Goal: Task Accomplishment & Management: Use online tool/utility

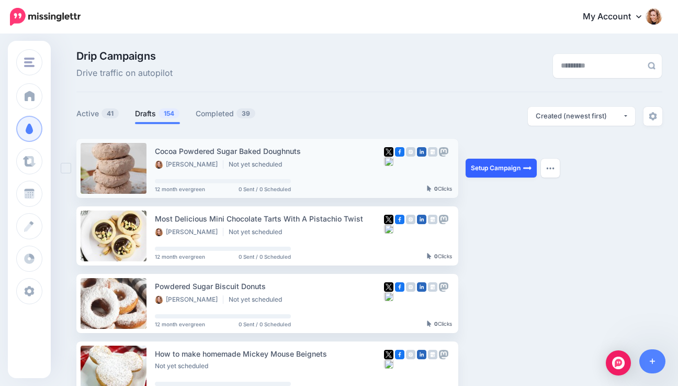
click at [490, 168] on link "Setup Campaign" at bounding box center [501, 168] width 71 height 19
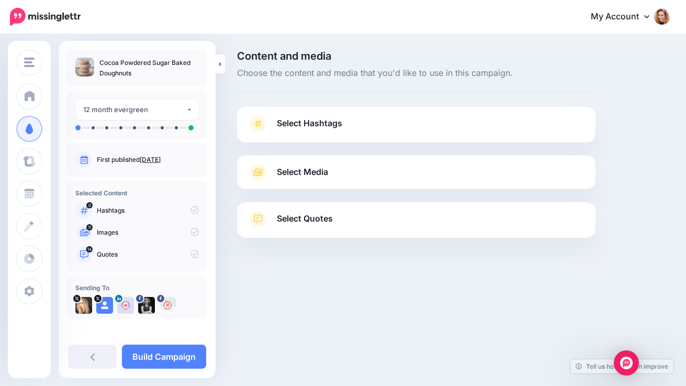
click at [377, 130] on link "Select Hashtags" at bounding box center [415, 128] width 337 height 27
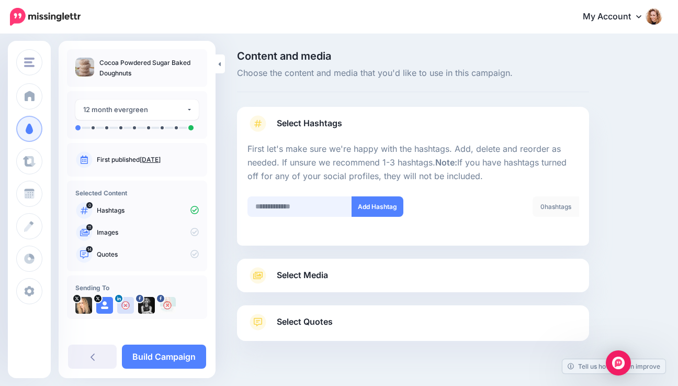
click at [318, 210] on input "text" at bounding box center [299, 206] width 105 height 20
type input "*"
type input "******"
click at [384, 206] on button "Add Hashtag" at bounding box center [378, 206] width 52 height 20
click at [321, 278] on span "Select Media" at bounding box center [302, 275] width 51 height 14
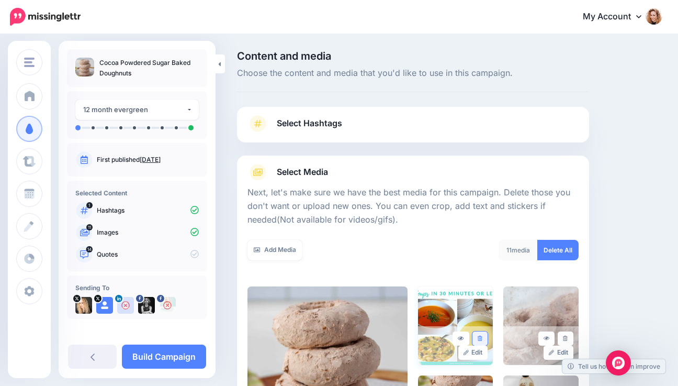
click at [482, 338] on icon at bounding box center [480, 338] width 5 height 6
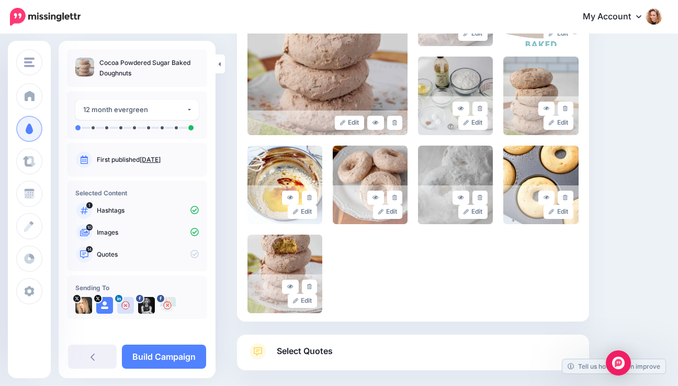
scroll to position [319, 0]
click at [488, 108] on link at bounding box center [479, 108] width 15 height 14
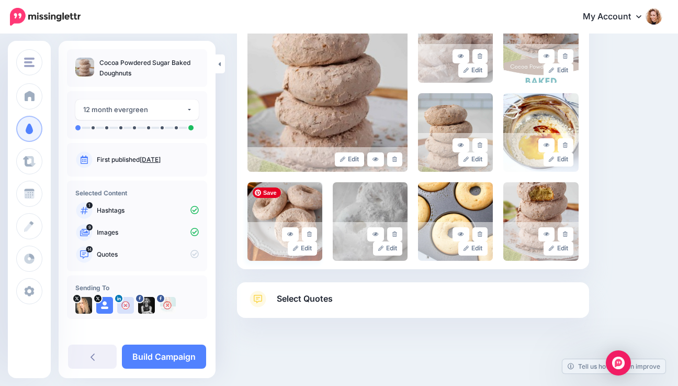
scroll to position [281, 0]
click at [568, 143] on icon at bounding box center [565, 146] width 5 height 6
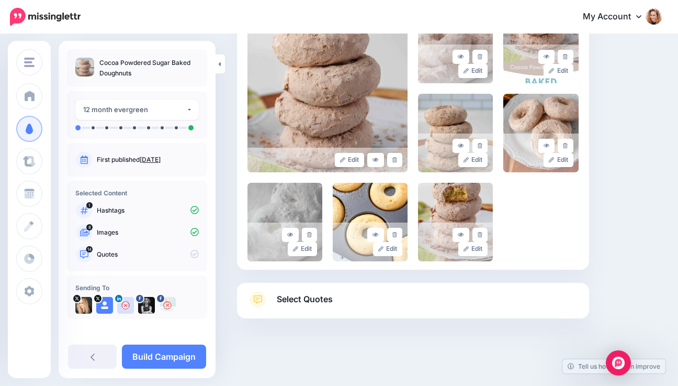
click at [289, 299] on span "Select Quotes" at bounding box center [305, 299] width 56 height 14
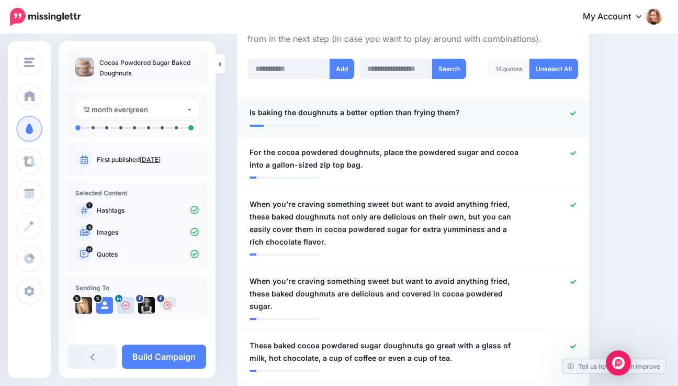
click at [576, 110] on icon at bounding box center [573, 113] width 6 height 6
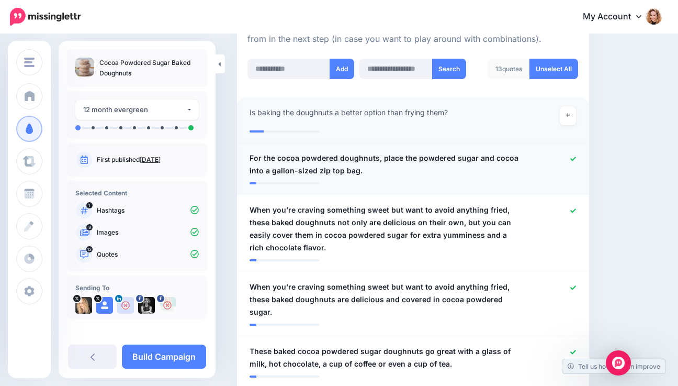
click at [576, 156] on icon at bounding box center [573, 159] width 6 height 6
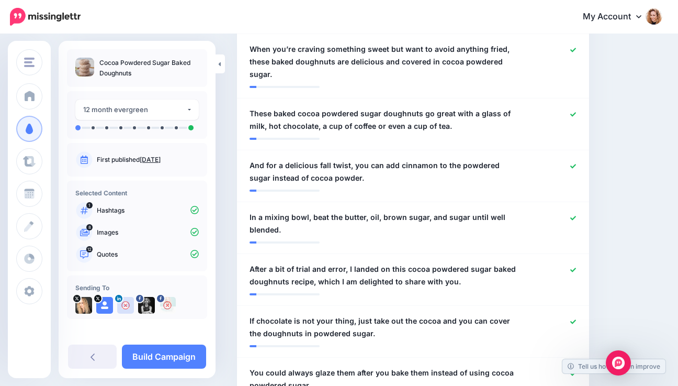
scroll to position [521, 0]
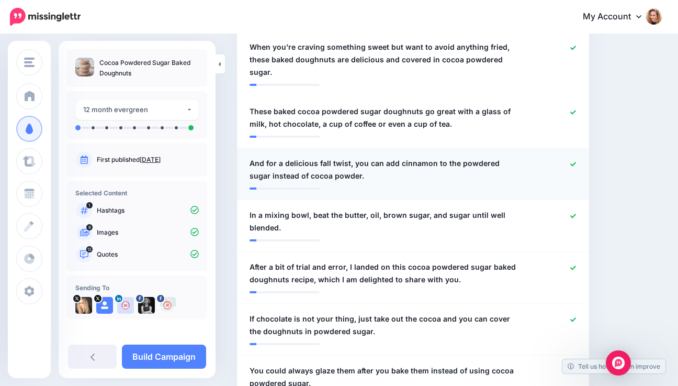
click at [576, 161] on icon at bounding box center [573, 164] width 6 height 6
click at [576, 213] on icon at bounding box center [573, 216] width 6 height 6
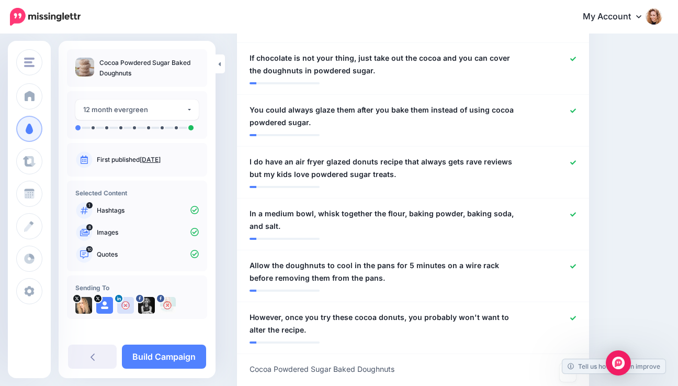
scroll to position [765, 0]
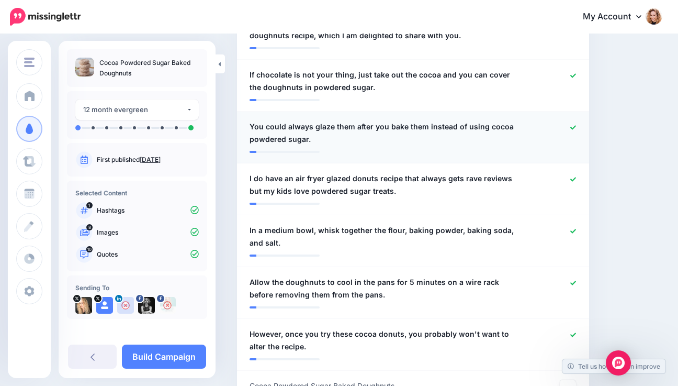
click at [576, 125] on icon at bounding box center [573, 127] width 6 height 4
click at [576, 177] on icon at bounding box center [573, 179] width 6 height 4
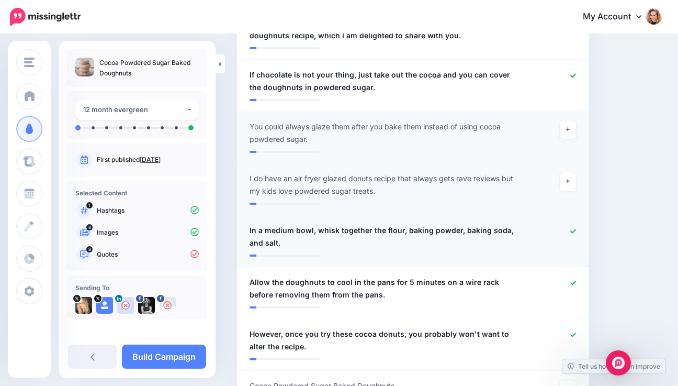
click at [576, 229] on icon at bounding box center [573, 231] width 6 height 4
click at [576, 280] on icon at bounding box center [573, 282] width 6 height 4
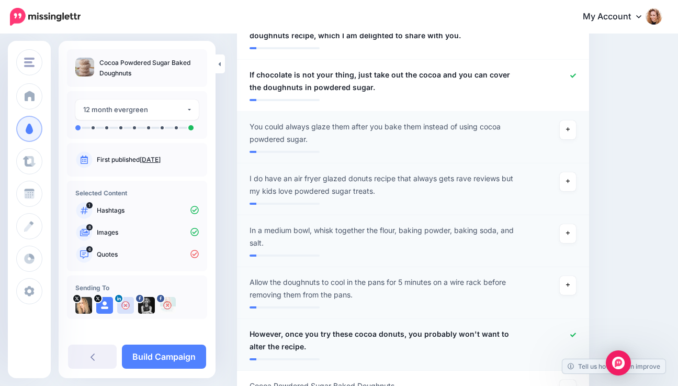
click at [576, 332] on icon at bounding box center [573, 334] width 6 height 4
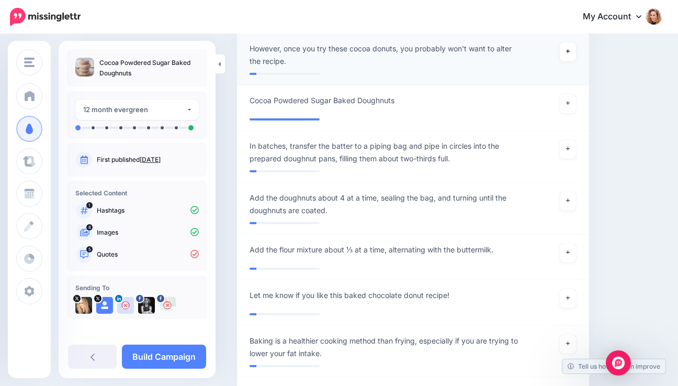
scroll to position [1048, 0]
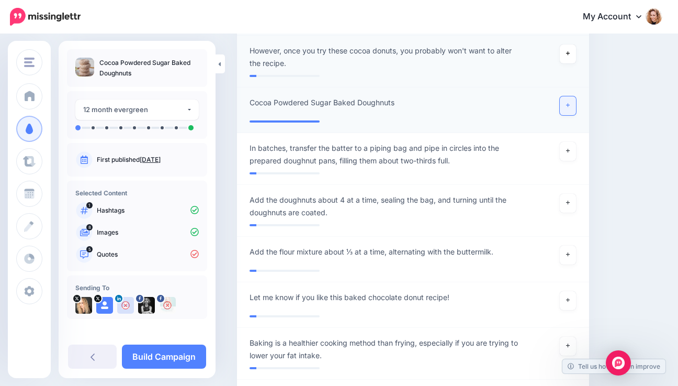
click at [571, 96] on link at bounding box center [568, 105] width 17 height 19
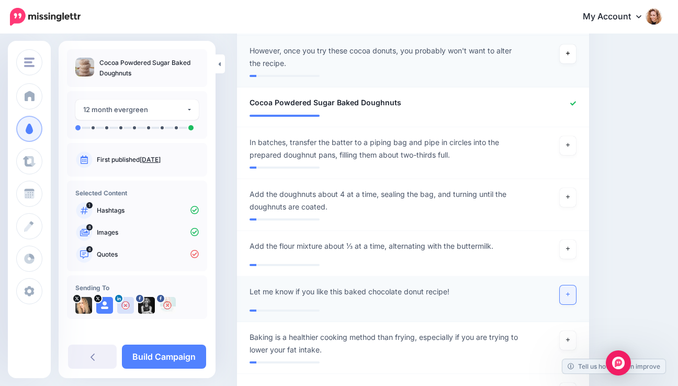
click at [577, 285] on link at bounding box center [568, 294] width 17 height 19
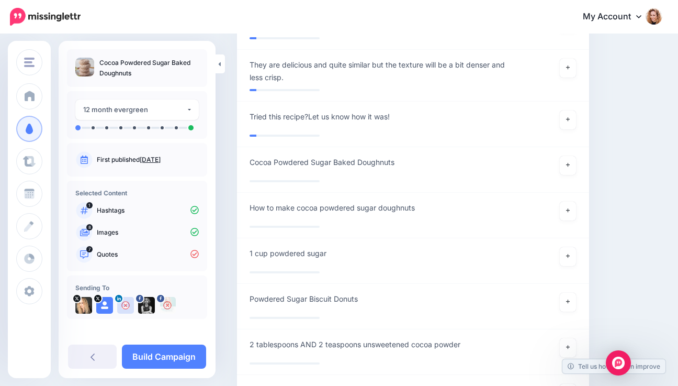
scroll to position [1701, 0]
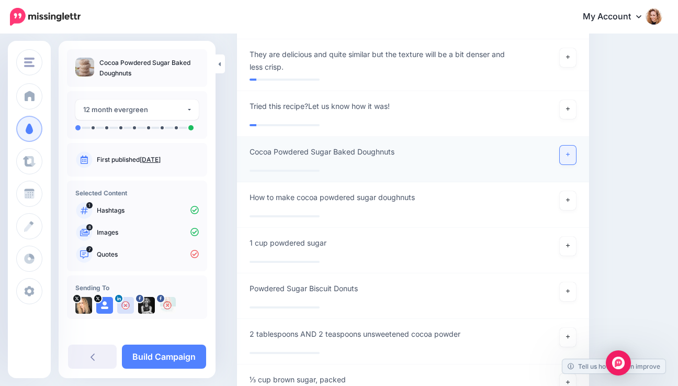
click at [577, 145] on link at bounding box center [568, 154] width 17 height 19
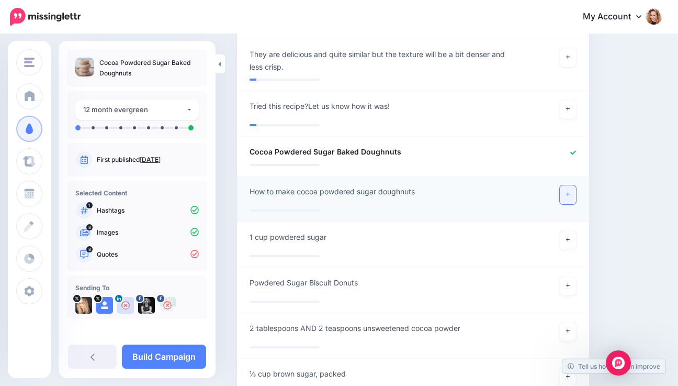
click at [577, 185] on link at bounding box center [568, 194] width 17 height 19
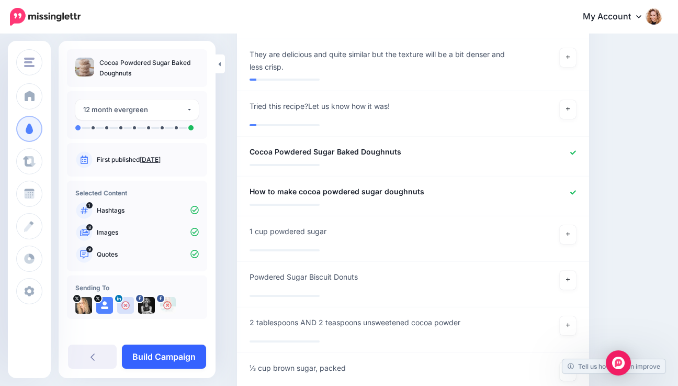
click at [186, 353] on link "Build Campaign" at bounding box center [164, 356] width 84 height 24
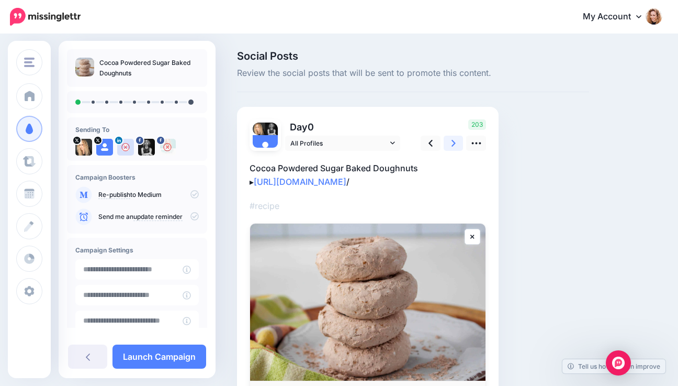
click at [454, 141] on icon at bounding box center [454, 143] width 4 height 11
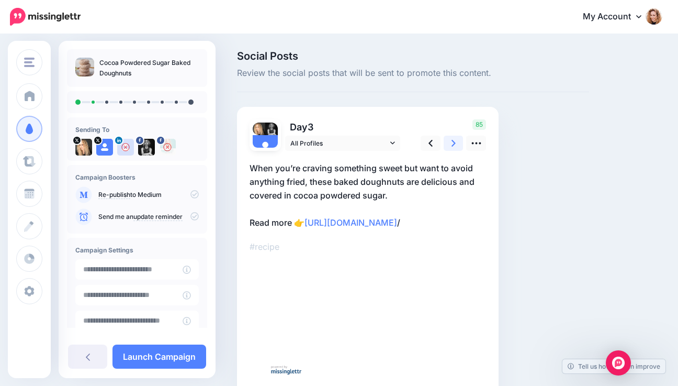
click at [454, 141] on icon at bounding box center [454, 143] width 4 height 11
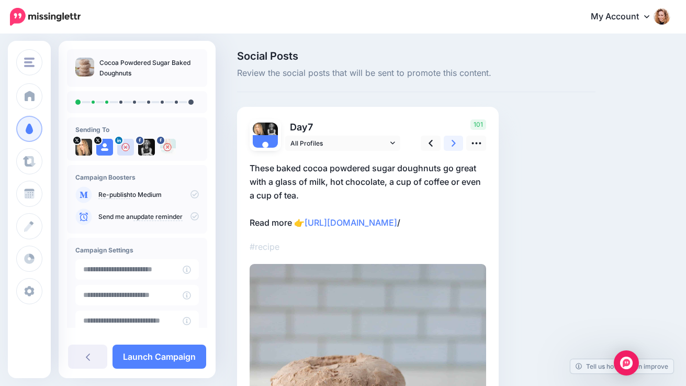
click at [454, 141] on icon at bounding box center [454, 143] width 4 height 11
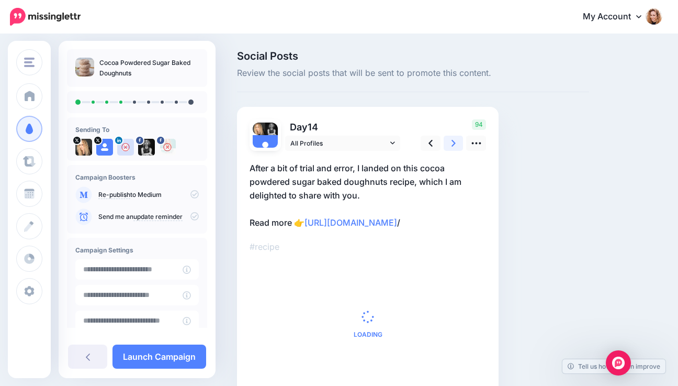
click at [454, 142] on icon at bounding box center [454, 143] width 4 height 11
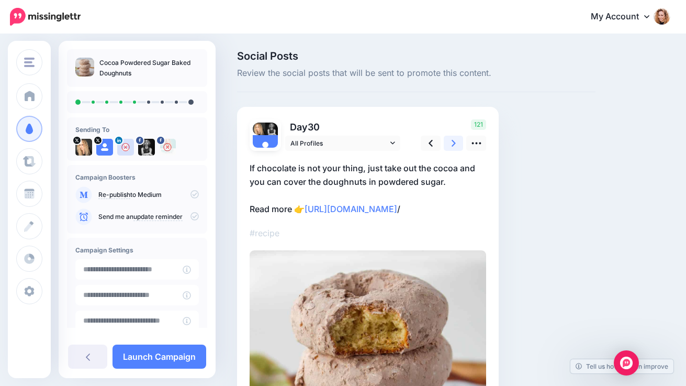
click at [454, 142] on icon at bounding box center [454, 143] width 4 height 11
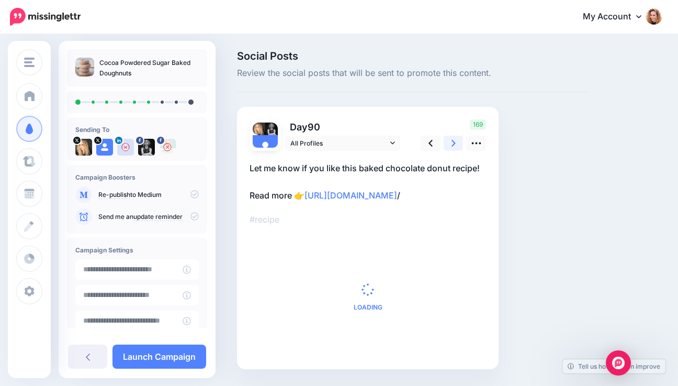
click at [454, 142] on icon at bounding box center [454, 143] width 4 height 11
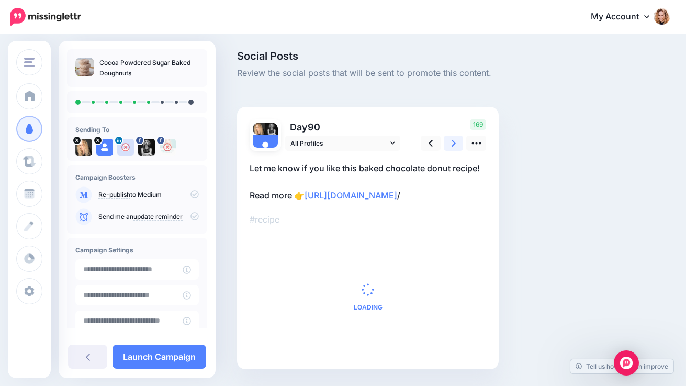
click at [454, 142] on icon at bounding box center [454, 143] width 4 height 11
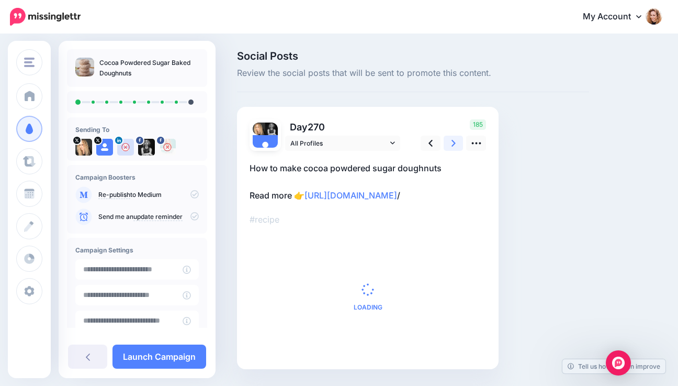
click at [454, 142] on icon at bounding box center [454, 143] width 4 height 11
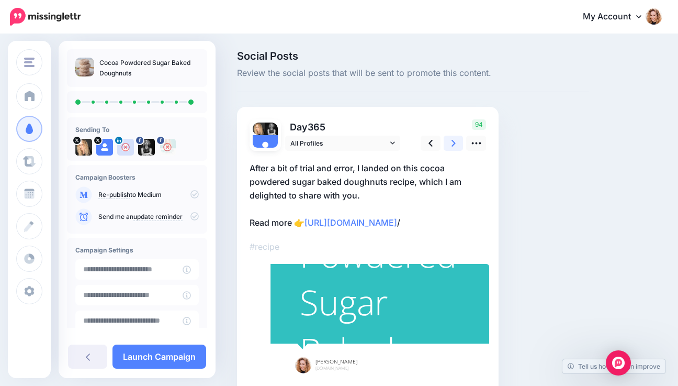
click at [454, 142] on icon at bounding box center [454, 143] width 4 height 11
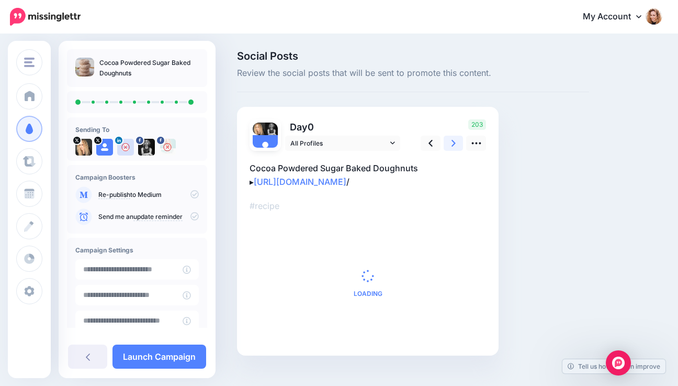
click at [454, 142] on icon at bounding box center [454, 143] width 4 height 11
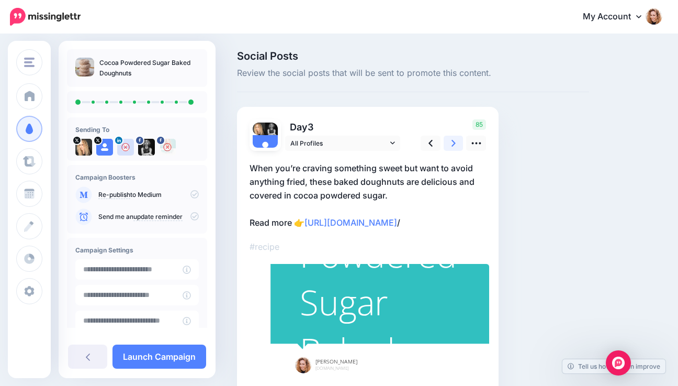
click at [454, 142] on icon at bounding box center [454, 143] width 4 height 11
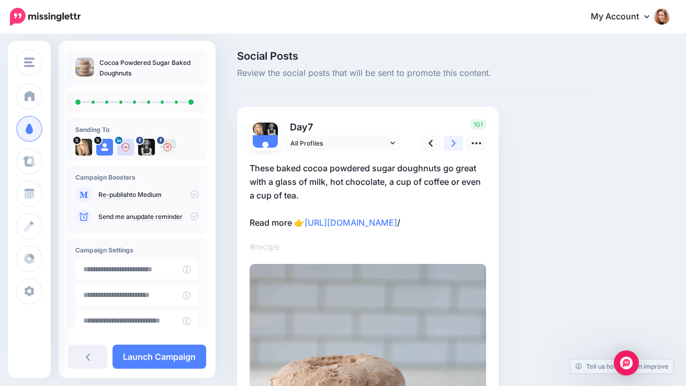
click at [454, 142] on icon at bounding box center [454, 143] width 4 height 11
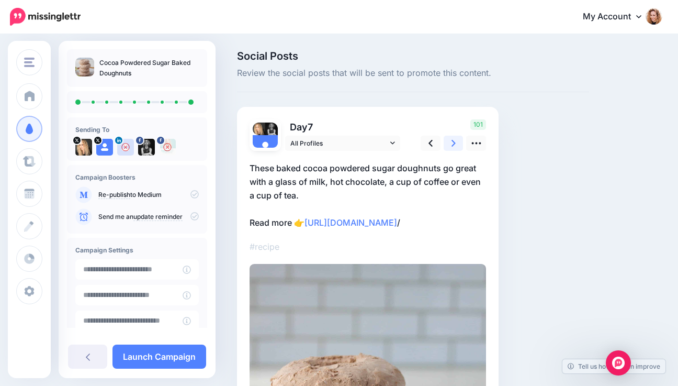
click at [454, 142] on icon at bounding box center [454, 143] width 4 height 11
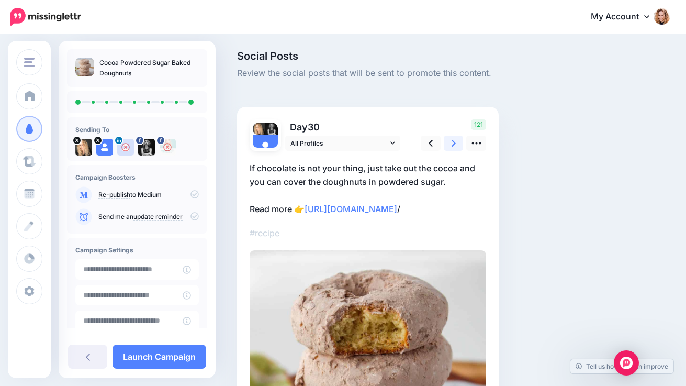
click at [454, 142] on icon at bounding box center [454, 143] width 4 height 11
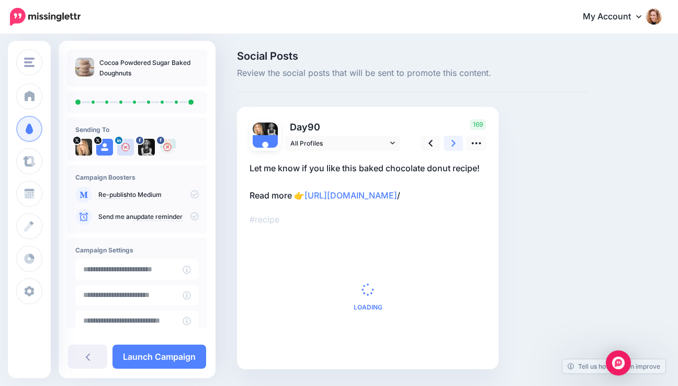
click at [454, 142] on icon at bounding box center [454, 143] width 4 height 11
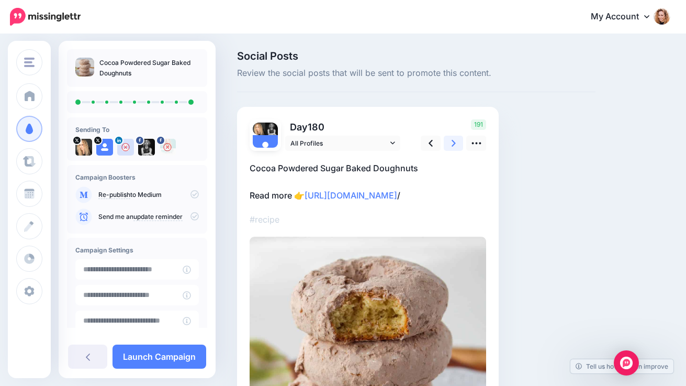
click at [454, 142] on icon at bounding box center [454, 143] width 4 height 11
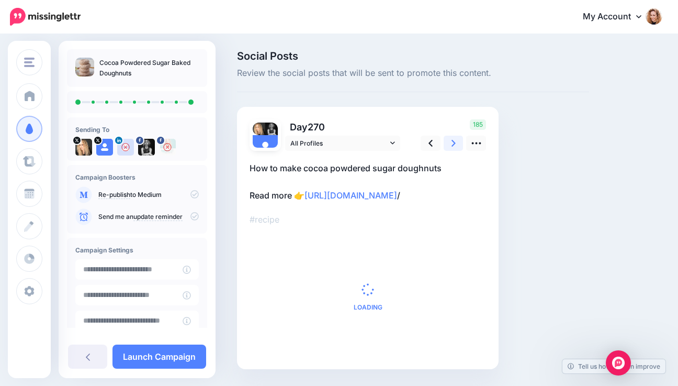
click at [454, 142] on icon at bounding box center [454, 143] width 4 height 11
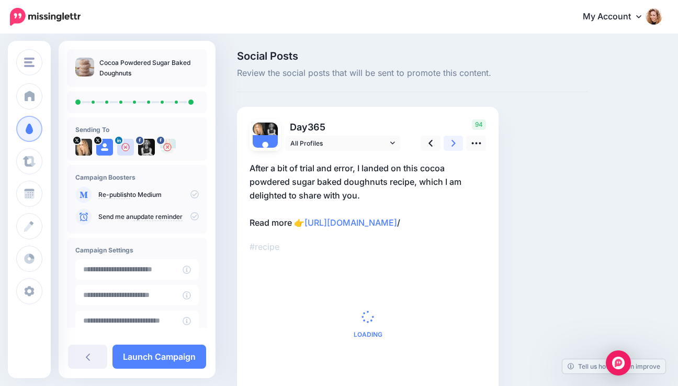
click at [454, 142] on icon at bounding box center [454, 143] width 4 height 11
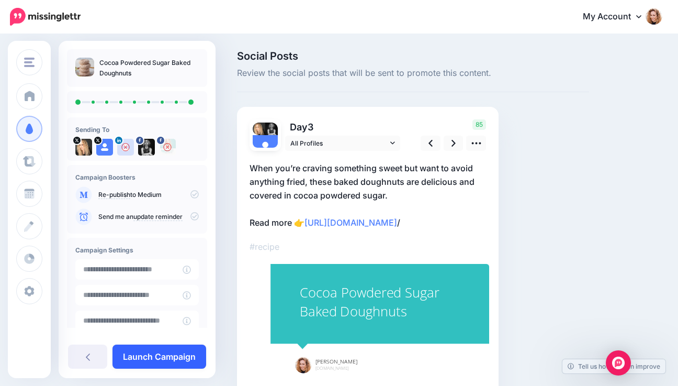
click at [170, 354] on link "Launch Campaign" at bounding box center [159, 356] width 94 height 24
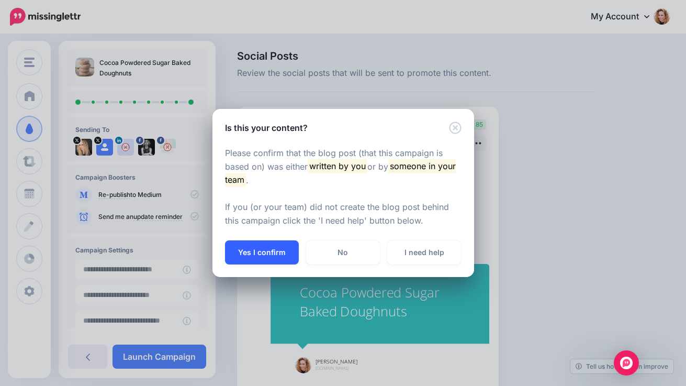
click at [257, 258] on button "Yes I confirm" at bounding box center [262, 252] width 74 height 24
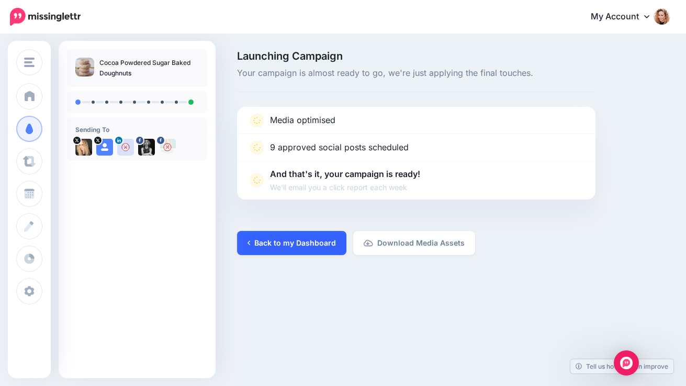
click at [313, 246] on link "Back to my Dashboard" at bounding box center [291, 243] width 109 height 24
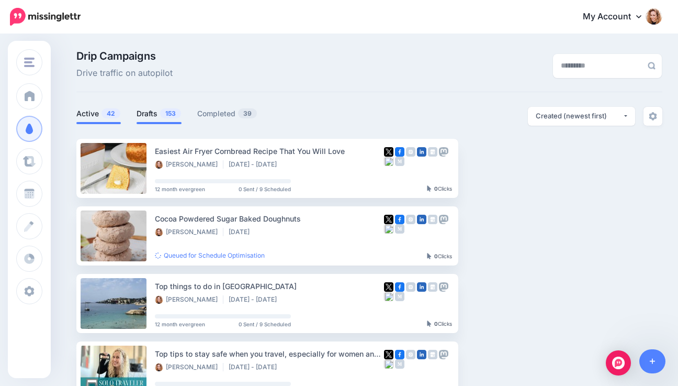
click at [173, 112] on span "153" at bounding box center [170, 113] width 21 height 10
